Goal: Information Seeking & Learning: Find specific fact

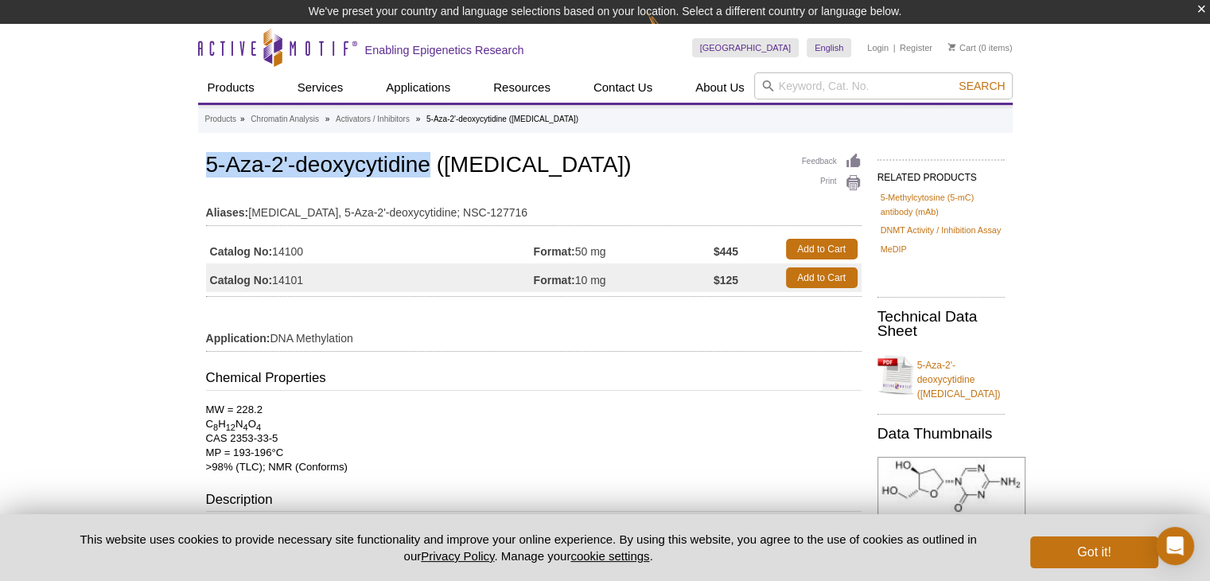
drag, startPoint x: 426, startPoint y: 164, endPoint x: 169, endPoint y: 163, distance: 257.0
click at [169, 163] on div "Active Motif Logo Enabling Epigenetics Research 0 Search Skip to content Active…" at bounding box center [605, 544] width 1210 height 1041
copy h1 "5-Aza-2'-deoxycytidine"
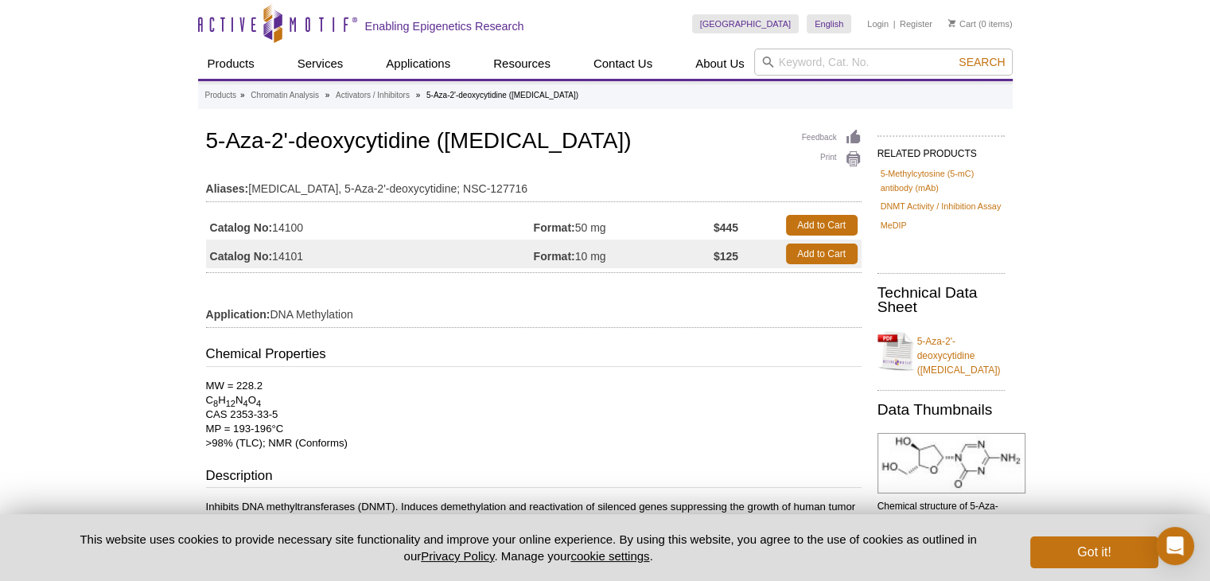
click at [335, 226] on td "Catalog No: 14100" at bounding box center [370, 225] width 328 height 29
drag, startPoint x: 327, startPoint y: 224, endPoint x: 279, endPoint y: 227, distance: 47.8
click at [279, 227] on td "Catalog No: 14100" at bounding box center [370, 225] width 328 height 29
drag, startPoint x: 275, startPoint y: 224, endPoint x: 313, endPoint y: 224, distance: 37.4
click at [313, 224] on td "Catalog No: 14100" at bounding box center [370, 225] width 328 height 29
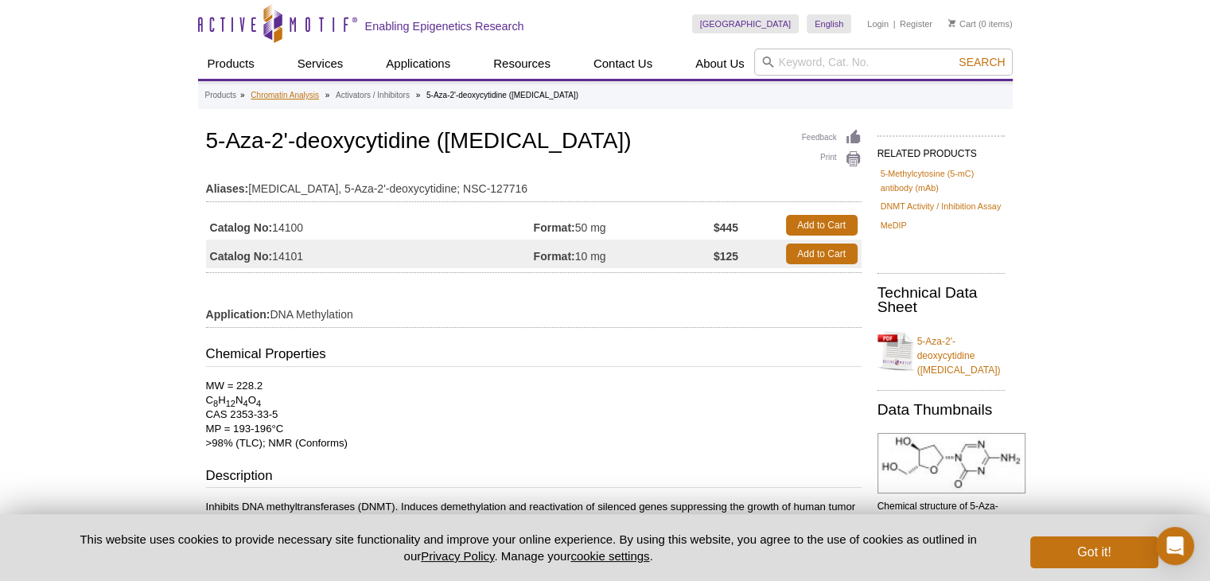
copy td "14100"
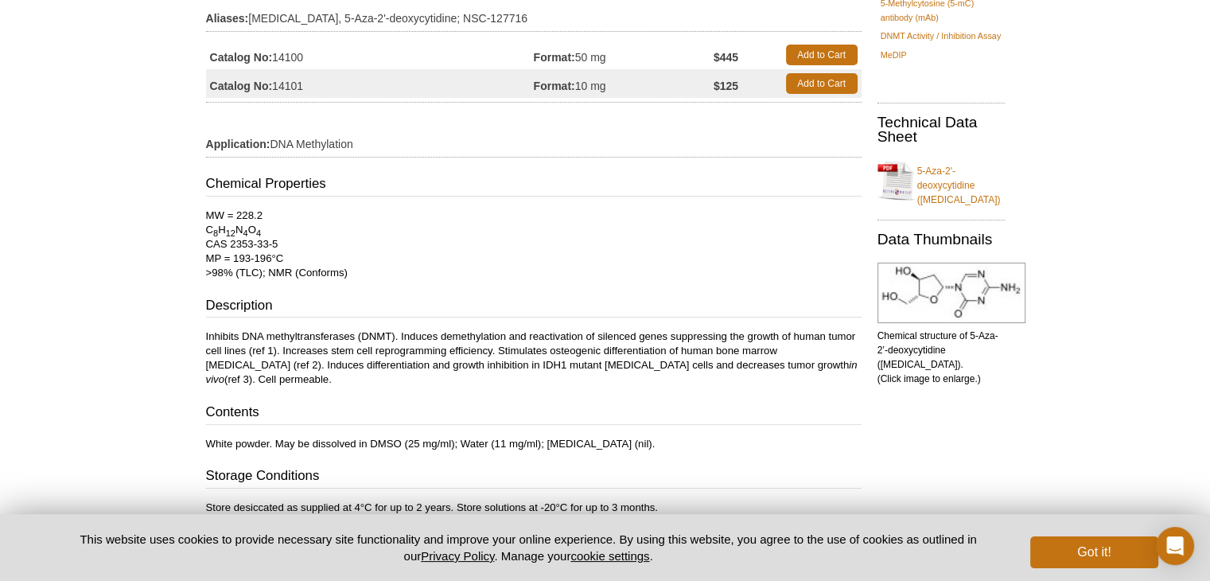
scroll to position [84, 0]
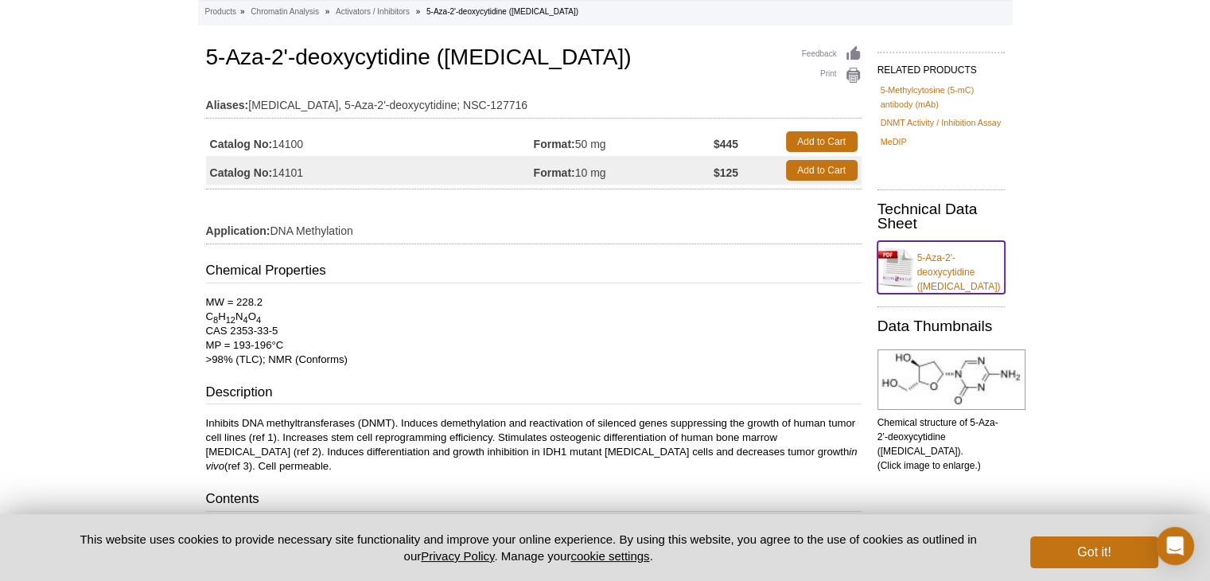
click at [958, 279] on link "5-Aza-2'-deoxycytidine ([MEDICAL_DATA])" at bounding box center [941, 267] width 127 height 53
